Goal: Use online tool/utility: Utilize a website feature to perform a specific function

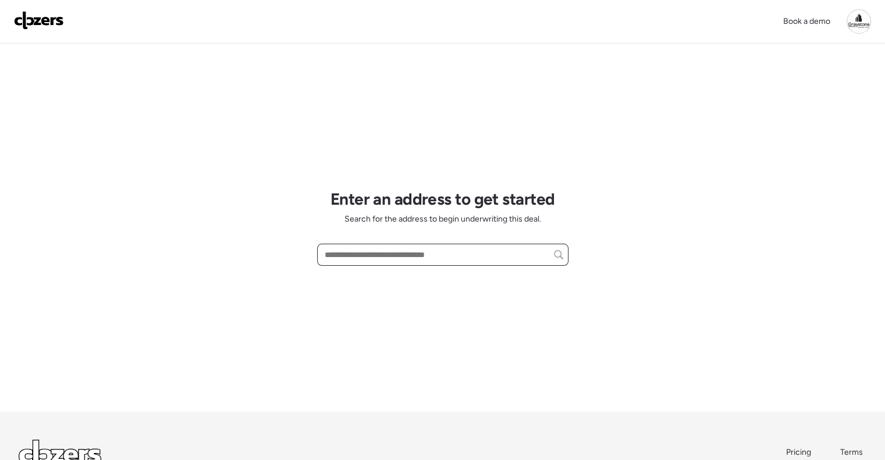
click at [389, 252] on input "text" at bounding box center [442, 255] width 241 height 16
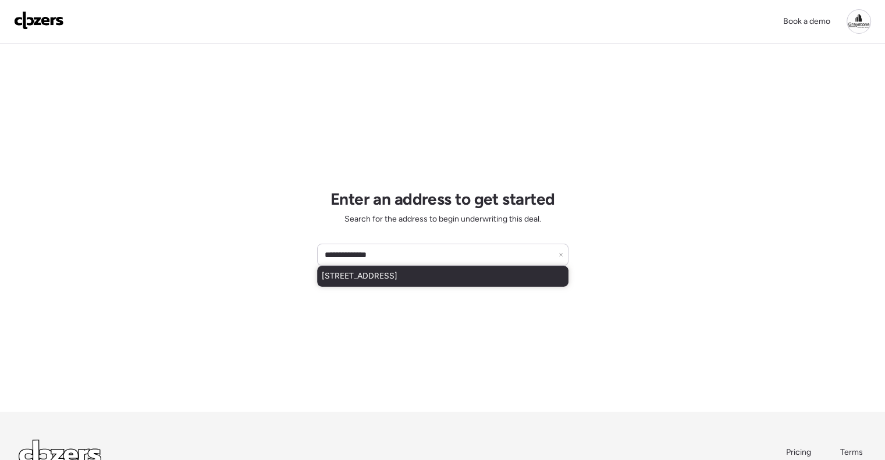
click at [397, 273] on span "[STREET_ADDRESS]" at bounding box center [360, 277] width 76 height 12
type input "**********"
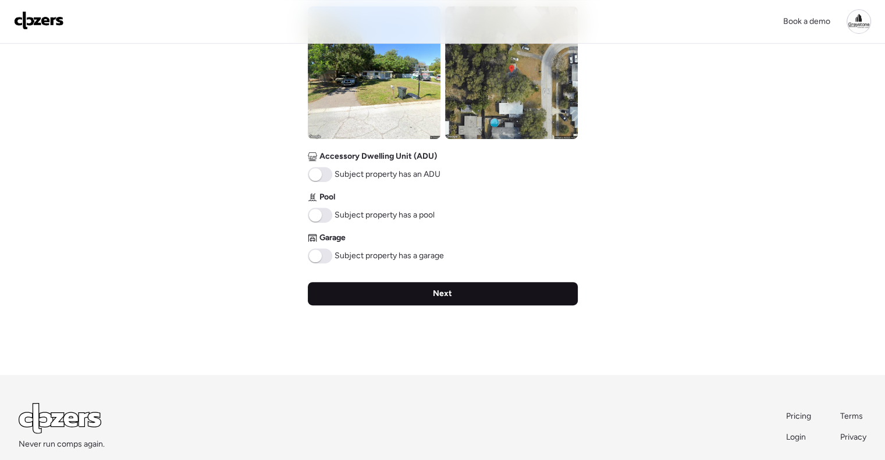
click at [458, 292] on div "Next" at bounding box center [443, 293] width 270 height 23
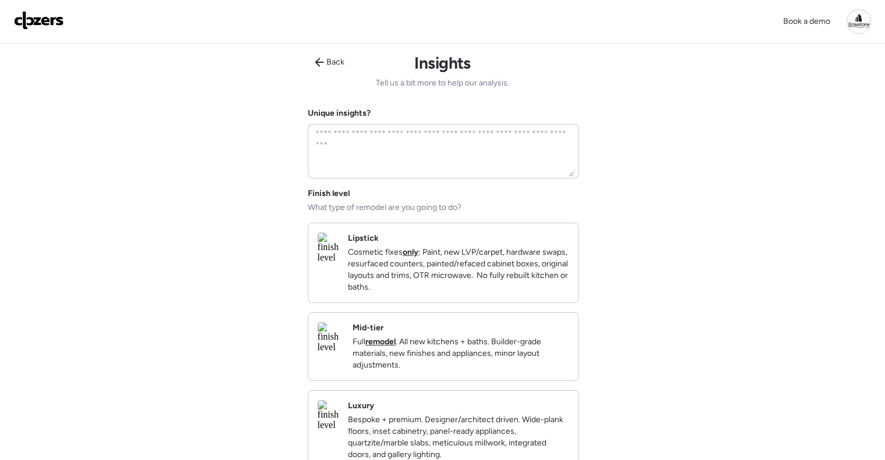
click at [491, 360] on p "Full remodel . All new kitchens + baths. Builder-grade materials, new finishes …" at bounding box center [461, 353] width 216 height 35
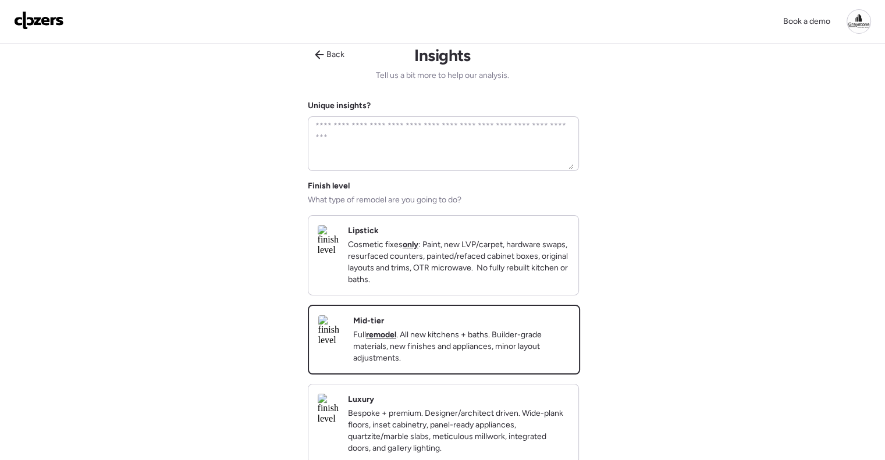
scroll to position [175, 0]
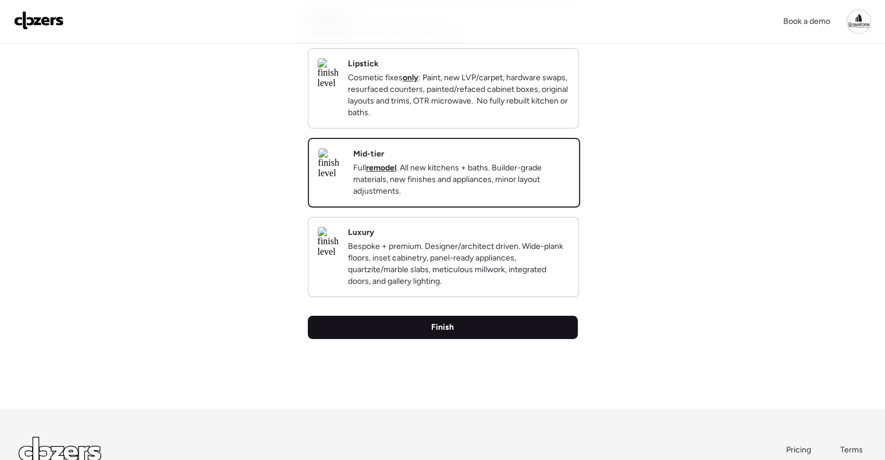
click at [476, 339] on div "Finish" at bounding box center [443, 327] width 270 height 23
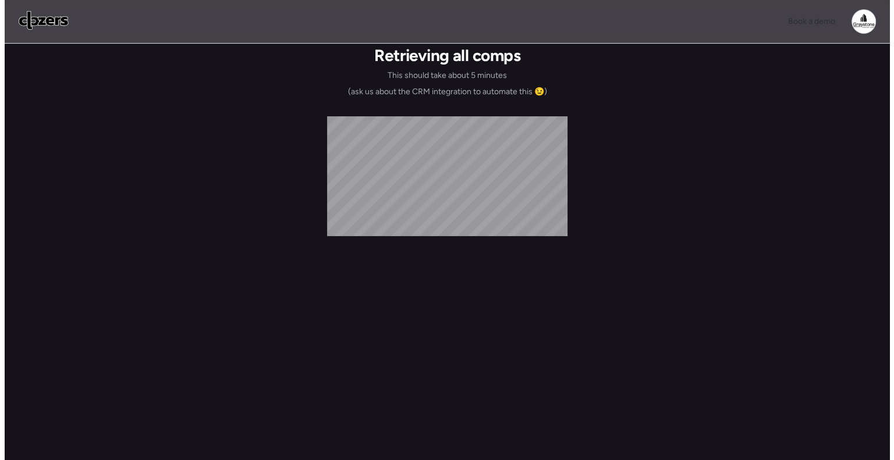
scroll to position [0, 0]
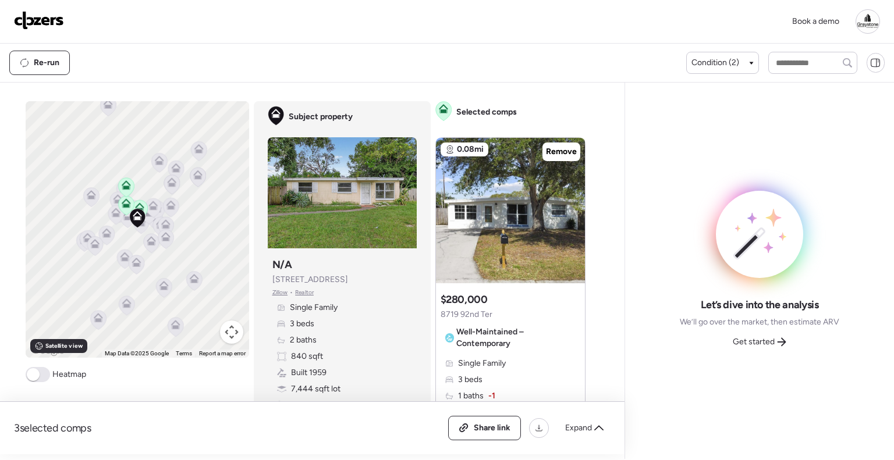
click at [778, 339] on icon at bounding box center [781, 341] width 9 height 9
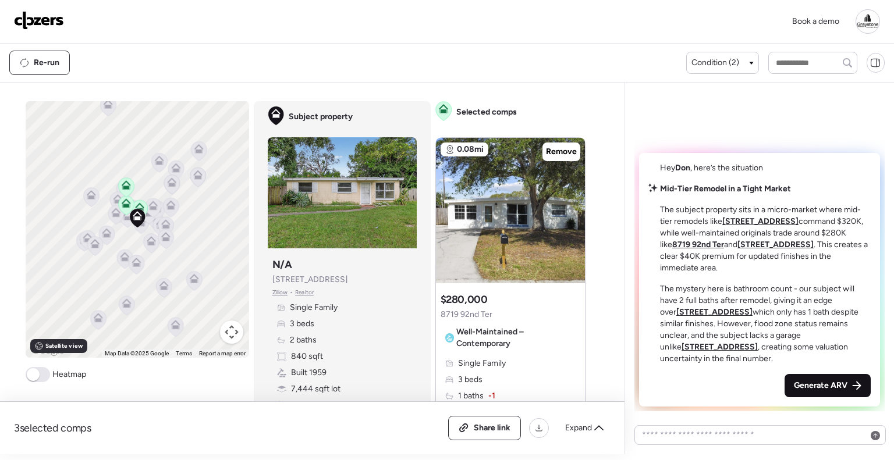
click at [846, 390] on span "Generate ARV" at bounding box center [821, 386] width 54 height 12
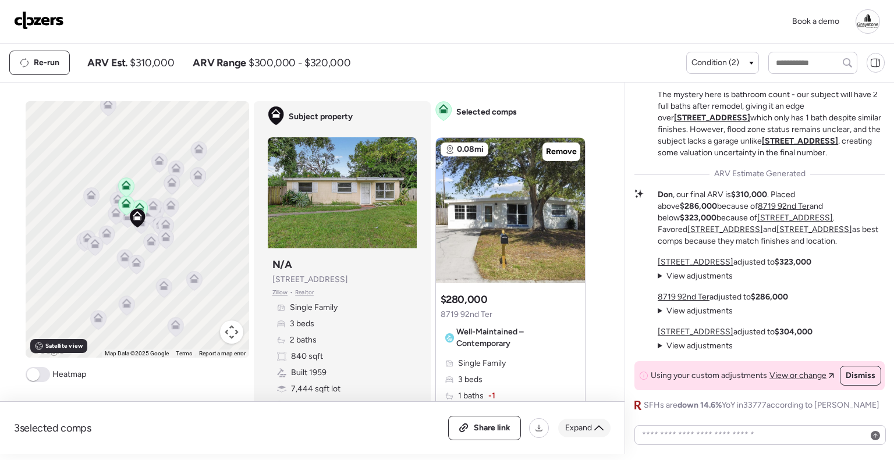
click at [589, 433] on span "Expand" at bounding box center [578, 428] width 27 height 12
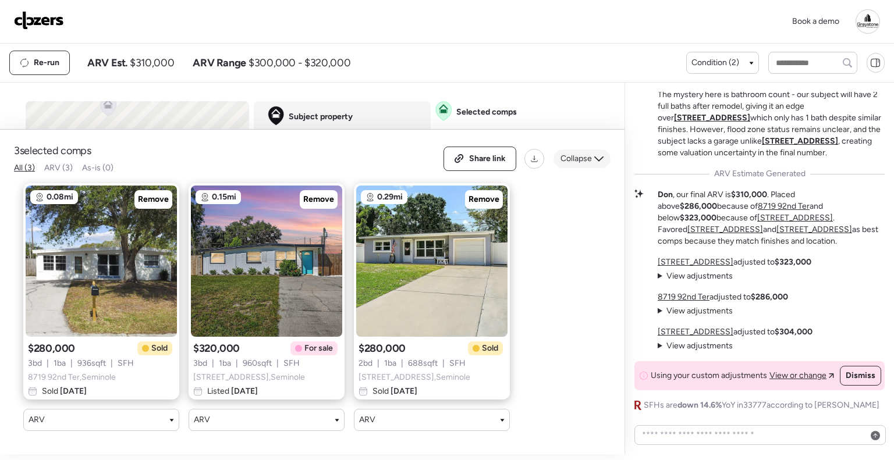
click at [570, 153] on span "Collapse" at bounding box center [575, 159] width 31 height 12
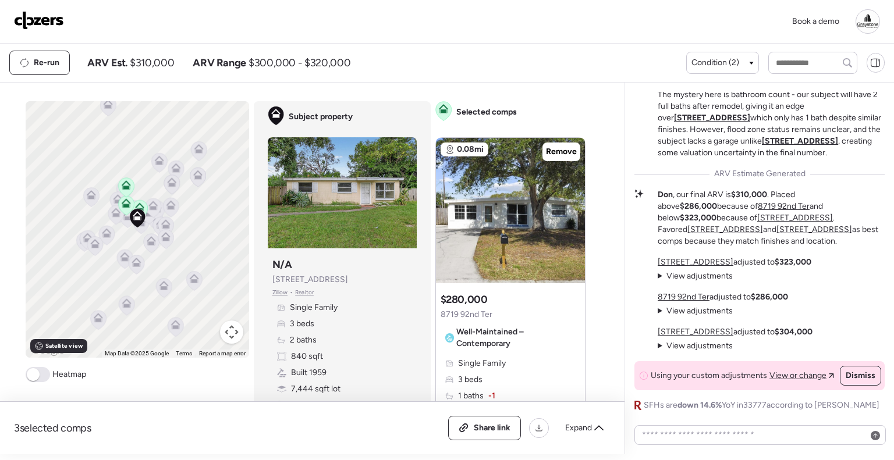
click at [545, 69] on div "Re-run ARV Est. $310,000 ARV Range $300,000 - $320,000" at bounding box center [347, 63] width 677 height 24
click at [417, 433] on div "3 selected comps All (3) ARV (3) As-is (0) Share link Expand" at bounding box center [312, 428] width 596 height 24
click at [503, 20] on div "Book a demo" at bounding box center [447, 21] width 866 height 24
click at [51, 20] on img at bounding box center [39, 20] width 50 height 19
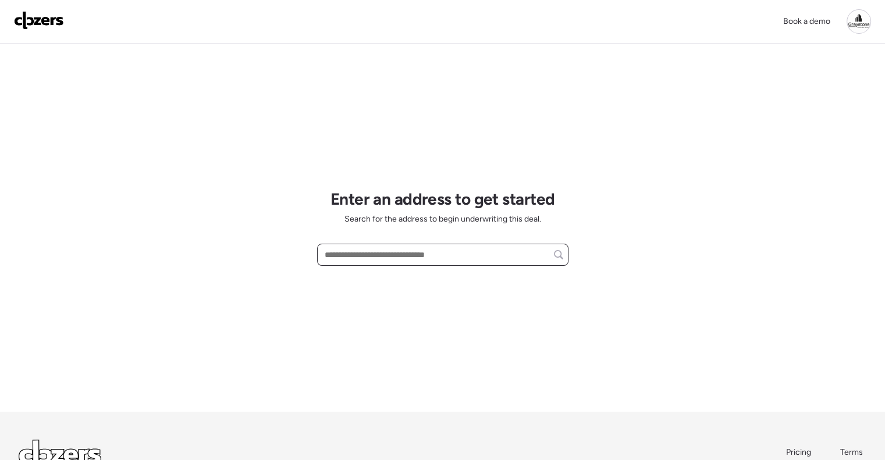
click at [369, 253] on input "text" at bounding box center [442, 255] width 241 height 16
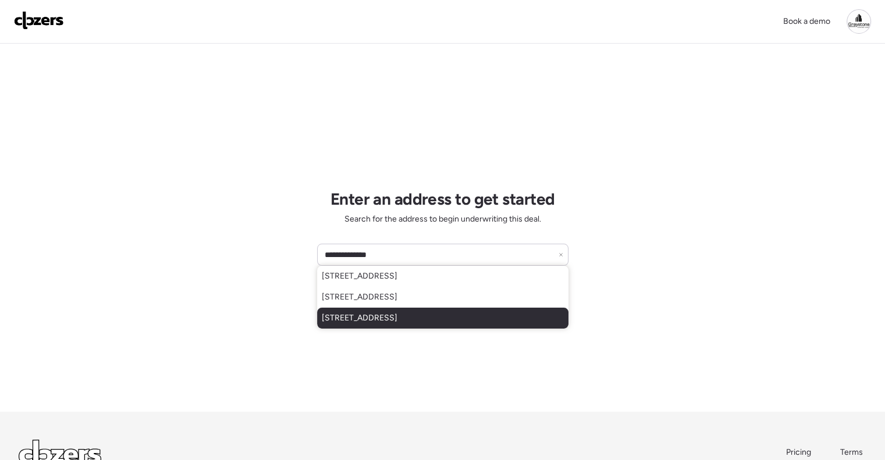
click at [397, 314] on span "[STREET_ADDRESS]" at bounding box center [360, 318] width 76 height 12
type input "**********"
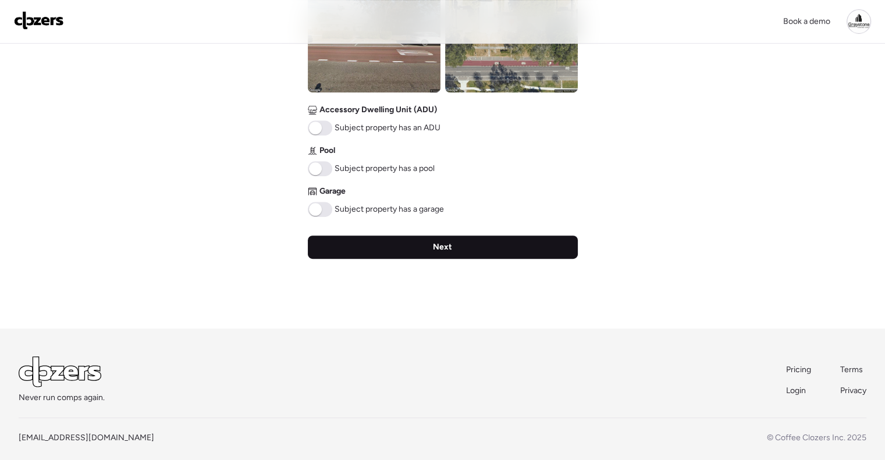
click at [454, 253] on div "Next" at bounding box center [443, 247] width 270 height 23
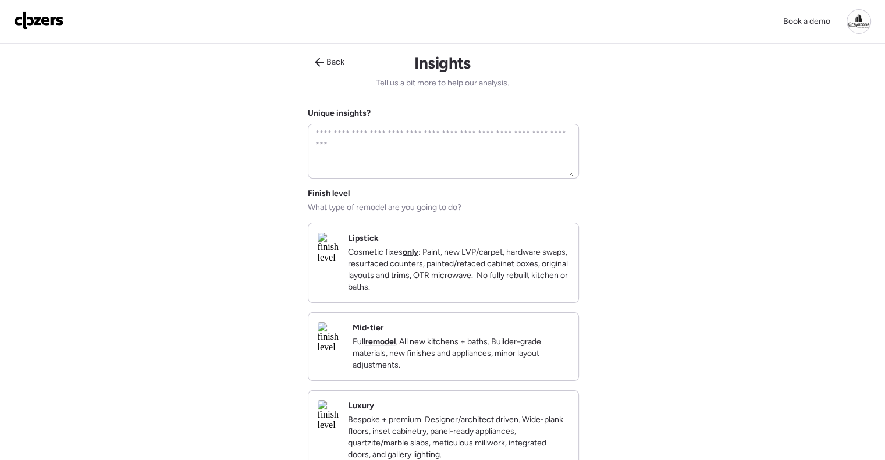
click at [491, 339] on div "Mid-tier Full remodel . All new kitchens + baths. Builder-grade materials, new …" at bounding box center [461, 346] width 216 height 49
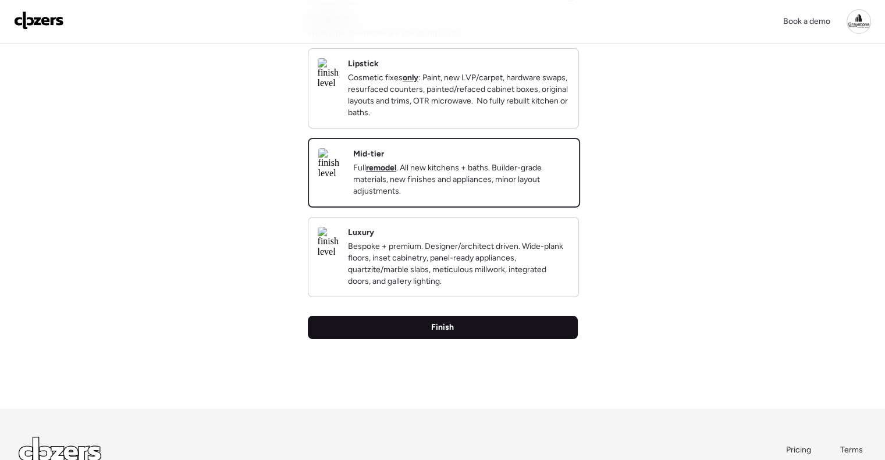
click at [488, 337] on div "Finish" at bounding box center [443, 327] width 270 height 23
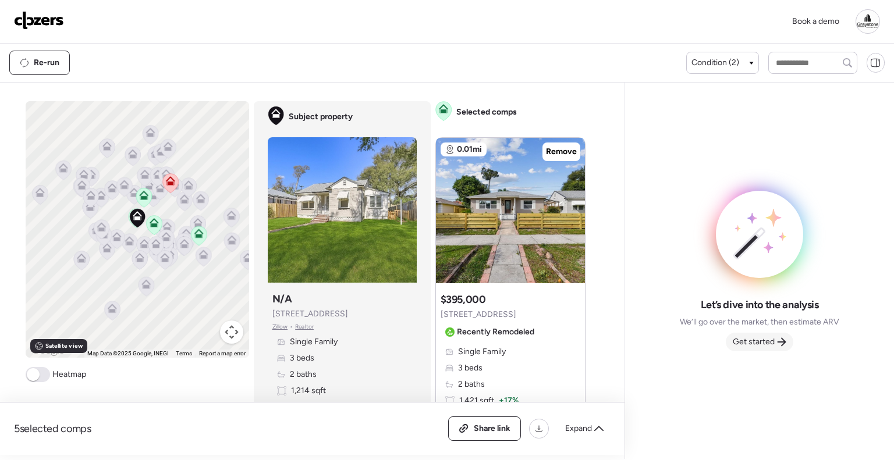
click at [787, 340] on div "Get started" at bounding box center [758, 342] width 67 height 19
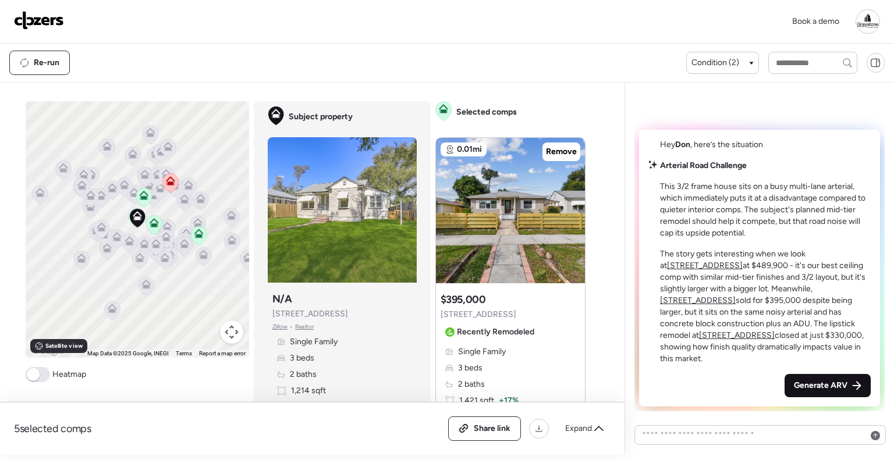
click at [827, 385] on span "Generate ARV" at bounding box center [821, 386] width 54 height 12
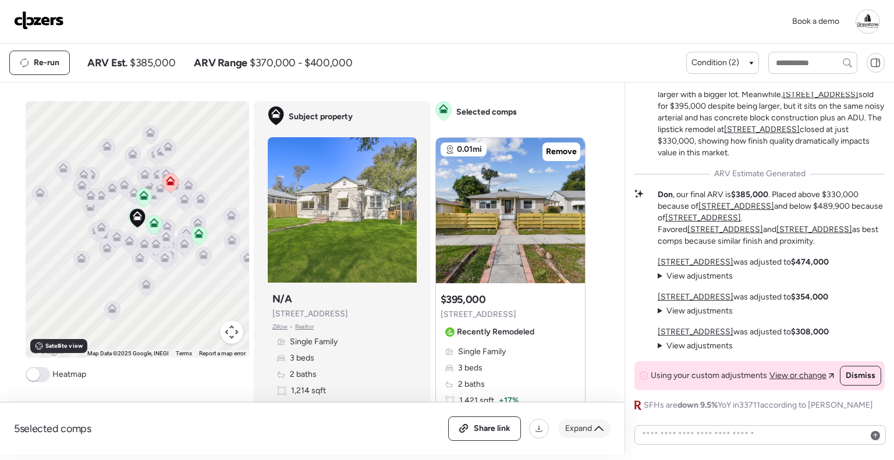
click at [582, 431] on span "Expand" at bounding box center [578, 429] width 27 height 12
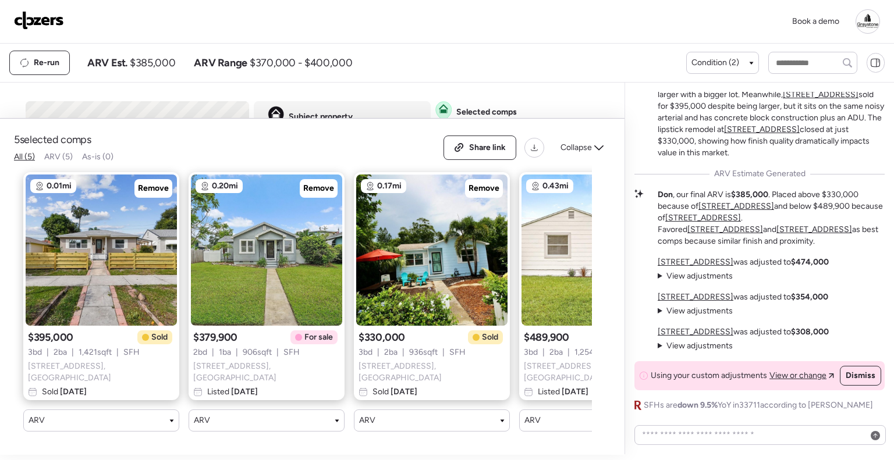
click at [467, 35] on div "Book a demo" at bounding box center [447, 22] width 894 height 44
